Goal: Information Seeking & Learning: Check status

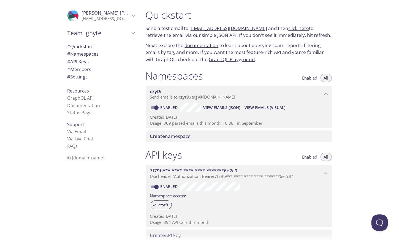
click at [292, 28] on link "click here" at bounding box center [299, 28] width 21 height 6
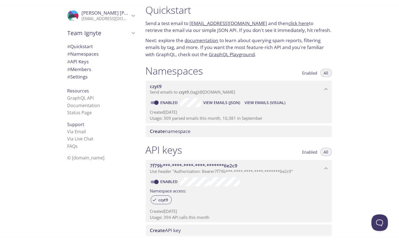
scroll to position [7, 0]
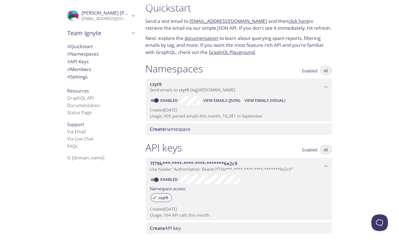
click at [259, 103] on span "View Emails (Visual)" at bounding box center [265, 100] width 41 height 7
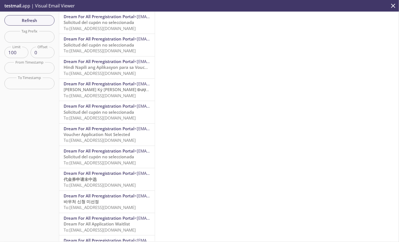
click at [104, 24] on span "Solicitud del cupón no seleccionada" at bounding box center [99, 23] width 70 height 6
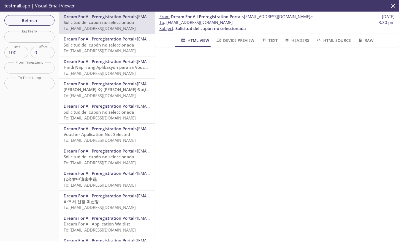
scroll to position [11, 0]
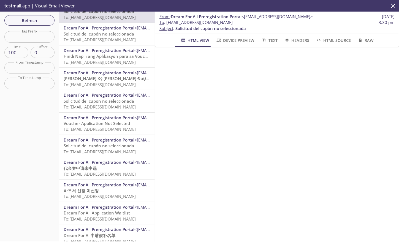
click at [104, 37] on span "To: [EMAIL_ADDRESS][DOMAIN_NAME]" at bounding box center [100, 40] width 72 height 6
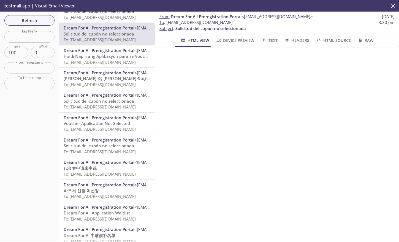
click at [101, 54] on span "Hindi Napili ang Aplikasyon para sa Voucher" at bounding box center [108, 56] width 88 height 6
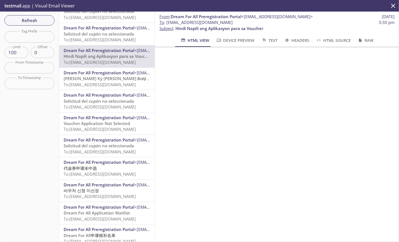
click at [97, 70] on span "Dream For All Preregistration Portal" at bounding box center [99, 73] width 71 height 6
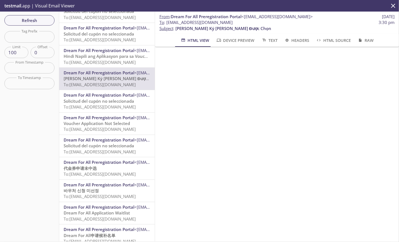
click at [99, 97] on span "Dream For All Preregistration Portal" at bounding box center [99, 95] width 71 height 6
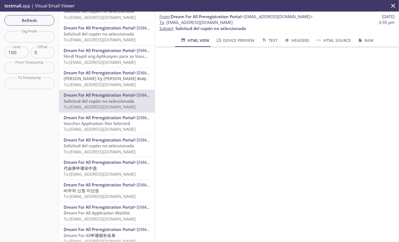
click at [98, 127] on span "To: [EMAIL_ADDRESS][DOMAIN_NAME]" at bounding box center [100, 129] width 72 height 6
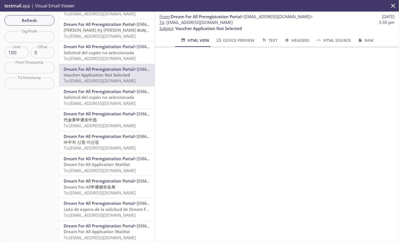
scroll to position [63, 0]
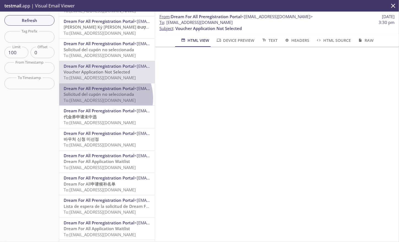
click at [99, 99] on span "To: [EMAIL_ADDRESS][DOMAIN_NAME]" at bounding box center [100, 100] width 72 height 6
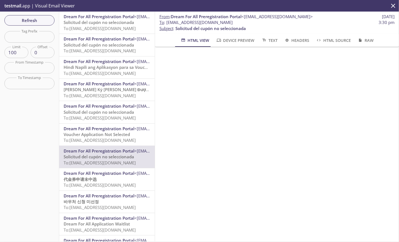
click at [101, 190] on div "Dream For All Preregistration Portal <[EMAIL_ADDRESS][DOMAIN_NAME]> 代金券申请未中选 To…" at bounding box center [107, 179] width 96 height 22
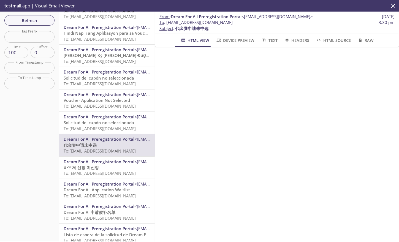
scroll to position [39, 0]
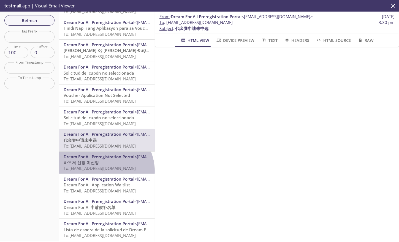
click at [103, 171] on p "바우처 신청 미선정 To: [EMAIL_ADDRESS][DOMAIN_NAME]" at bounding box center [107, 166] width 87 height 12
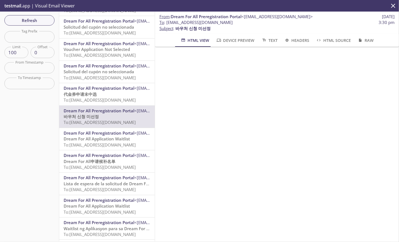
scroll to position [85, 0]
click at [101, 138] on span "Dream For All Application Waitlist" at bounding box center [97, 139] width 66 height 6
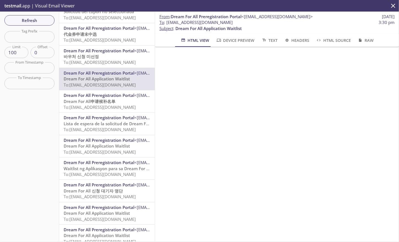
scroll to position [147, 0]
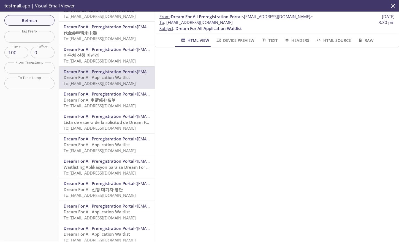
click at [102, 96] on span "Dream For All Preregistration Portal" at bounding box center [99, 94] width 71 height 6
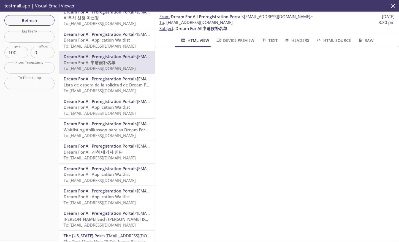
scroll to position [185, 0]
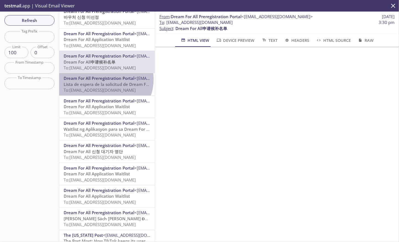
click at [105, 80] on span "Dream For All Preregistration Portal" at bounding box center [99, 78] width 71 height 6
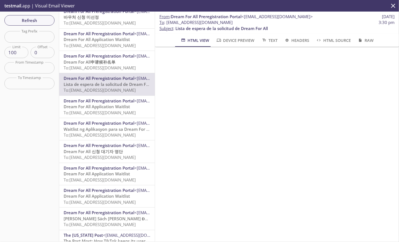
click at [103, 102] on span "Dream For All Preregistration Portal" at bounding box center [99, 101] width 71 height 6
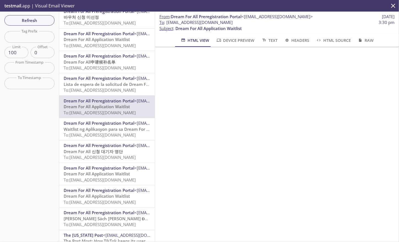
click at [100, 139] on div "Dream For All Preregistration Portal <[EMAIL_ADDRESS][DOMAIN_NAME]> Waitlist ng…" at bounding box center [107, 129] width 96 height 22
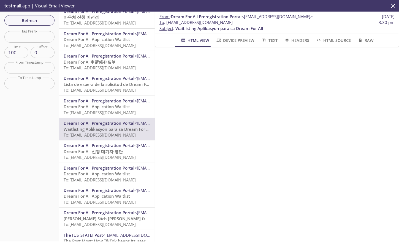
click at [98, 157] on span "To: [EMAIL_ADDRESS][DOMAIN_NAME]" at bounding box center [100, 157] width 72 height 6
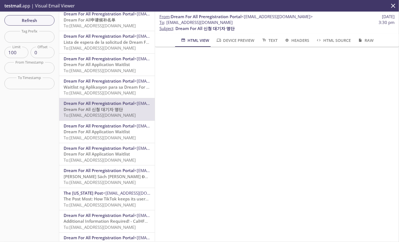
scroll to position [227, 0]
click at [99, 133] on span "Dream For All Application Waitlist" at bounding box center [97, 131] width 66 height 6
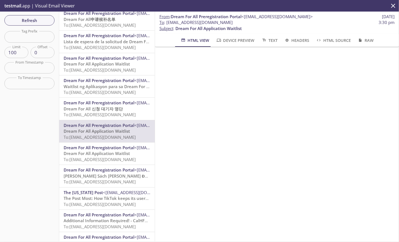
click at [96, 153] on span "Dream For All Application Waitlist" at bounding box center [97, 154] width 66 height 6
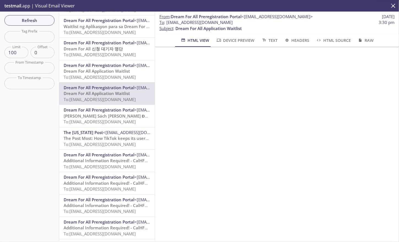
scroll to position [288, 0]
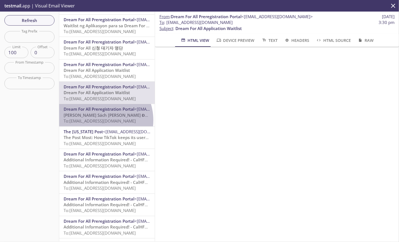
click at [97, 121] on span "To: [EMAIL_ADDRESS][DOMAIN_NAME]" at bounding box center [100, 121] width 72 height 6
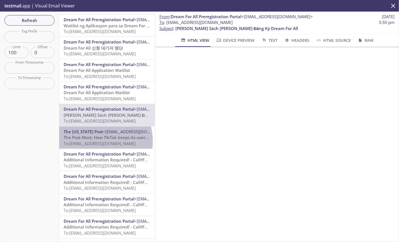
click at [94, 141] on span "To: [EMAIL_ADDRESS][DOMAIN_NAME]" at bounding box center [100, 144] width 72 height 6
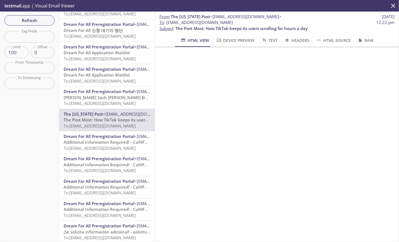
scroll to position [306, 0]
click at [94, 141] on span "Additional Information Required! - CalHFA Application" at bounding box center [117, 142] width 107 height 6
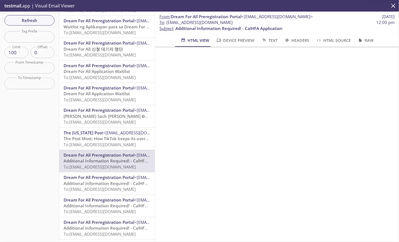
scroll to position [284, 0]
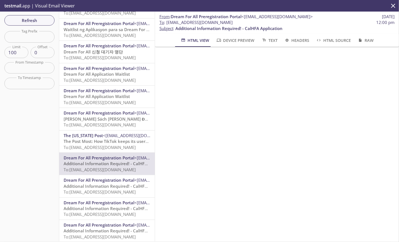
click at [94, 141] on span "The Post Most: How TikTok keeps its users scrolling for hours a day" at bounding box center [130, 142] width 132 height 6
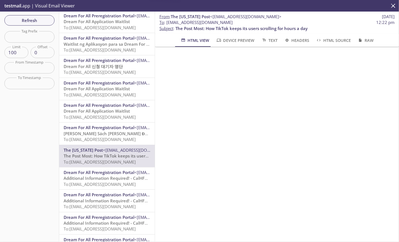
scroll to position [269, 0]
click at [94, 141] on span "To: [EMAIL_ADDRESS][DOMAIN_NAME]" at bounding box center [100, 140] width 72 height 6
